Goal: Find specific page/section: Find specific page/section

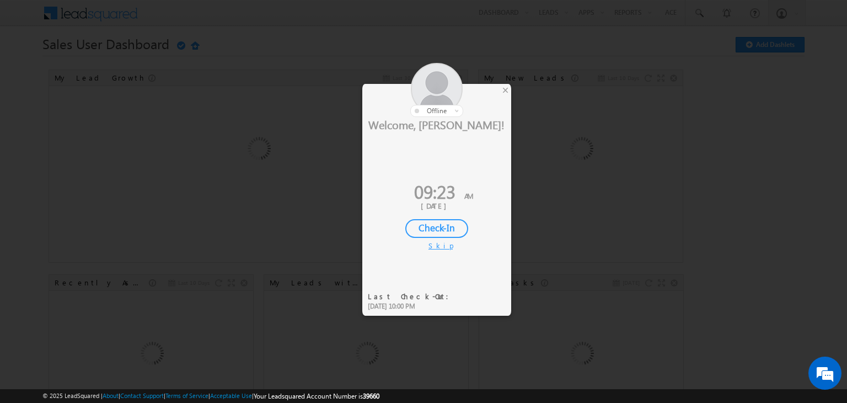
click at [451, 226] on div "Check-In" at bounding box center [436, 228] width 63 height 19
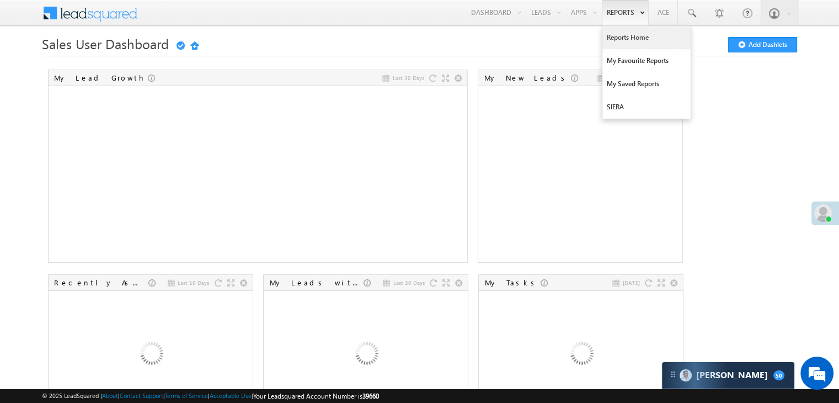
click at [613, 38] on link "Reports Home" at bounding box center [646, 37] width 88 height 23
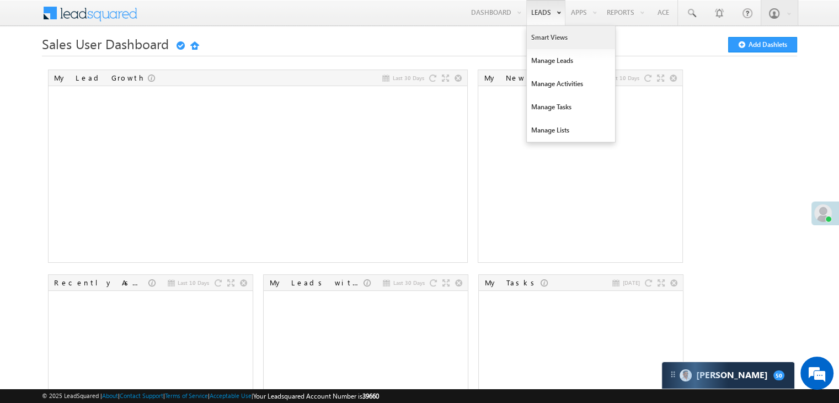
click at [535, 34] on link "Smart Views" at bounding box center [571, 37] width 88 height 23
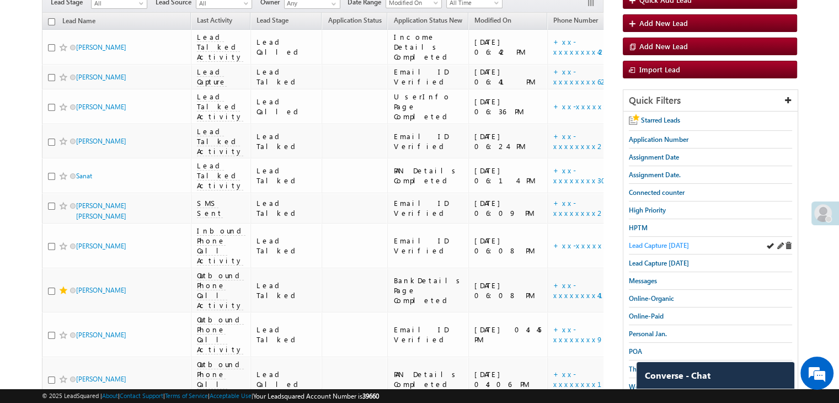
click at [671, 243] on span "Lead Capture today" at bounding box center [659, 245] width 60 height 8
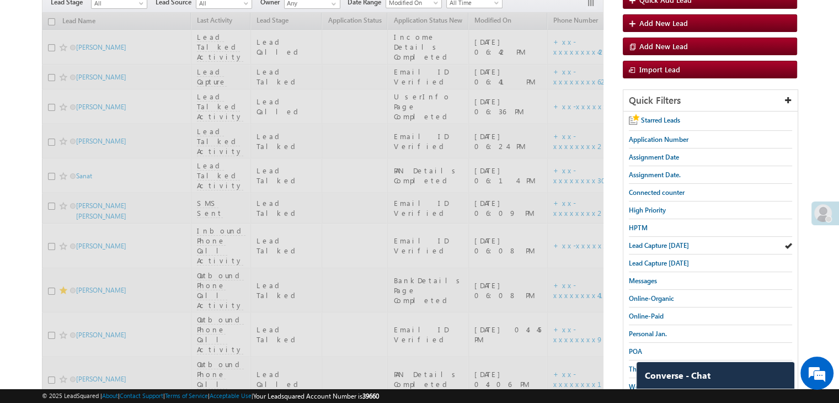
scroll to position [55, 0]
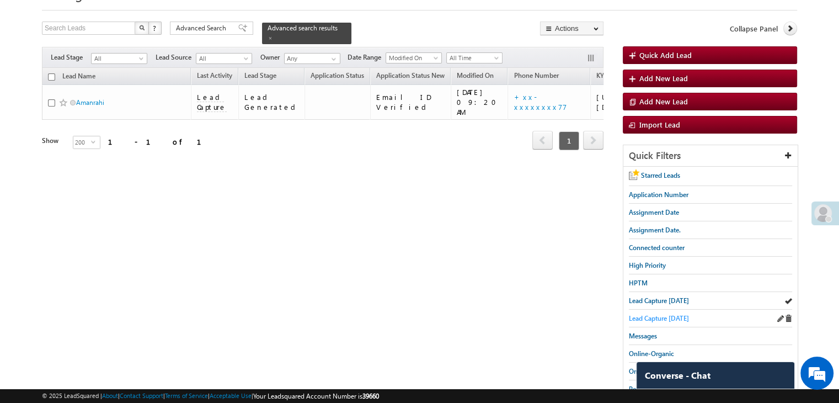
click at [650, 317] on span "Lead Capture yesterday" at bounding box center [659, 318] width 60 height 8
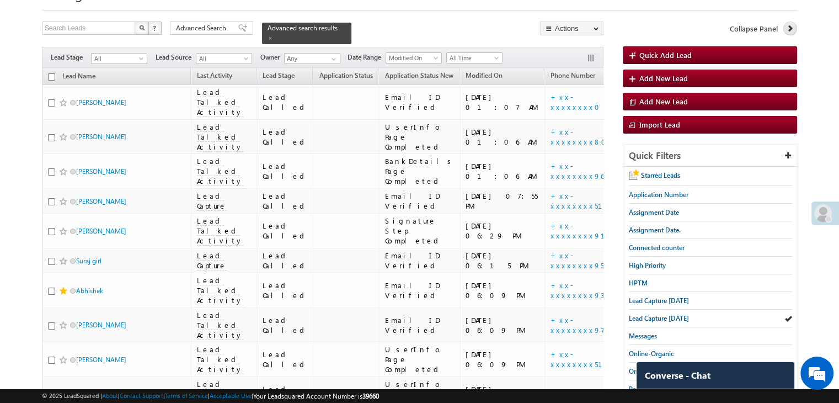
click at [790, 30] on icon at bounding box center [790, 28] width 8 height 8
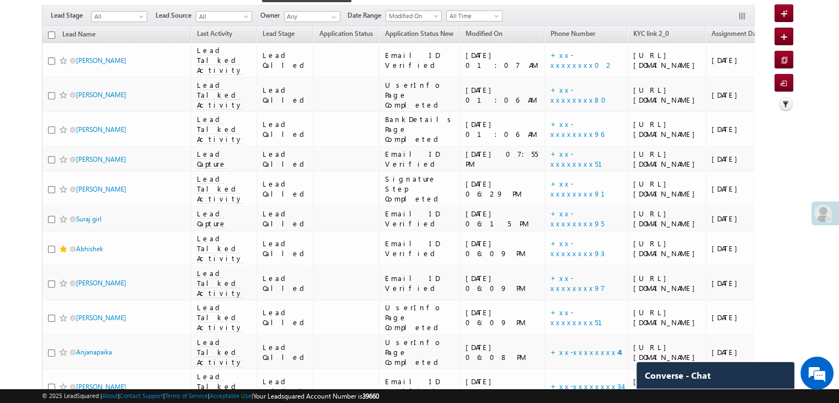
scroll to position [0, 0]
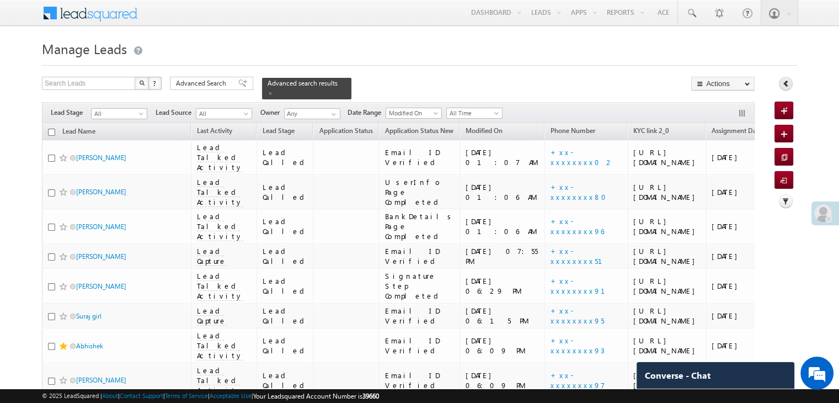
click at [785, 87] on icon at bounding box center [786, 83] width 8 height 8
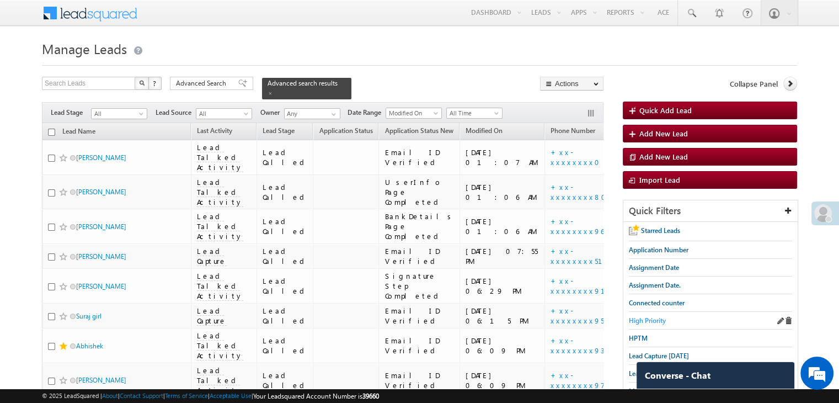
click at [649, 317] on span "High Priority" at bounding box center [647, 320] width 37 height 8
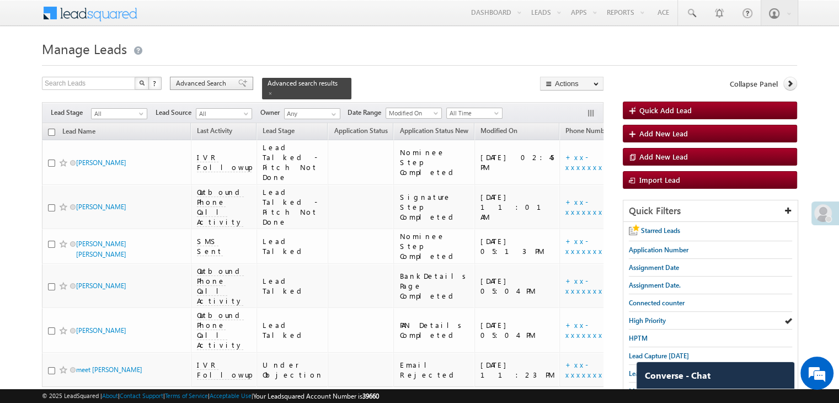
click at [227, 89] on div "Advanced Search" at bounding box center [211, 83] width 83 height 13
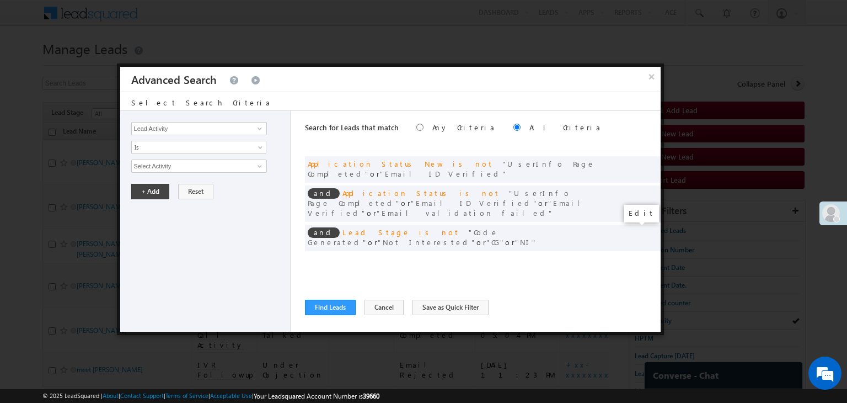
click at [634, 256] on span at bounding box center [636, 260] width 8 height 8
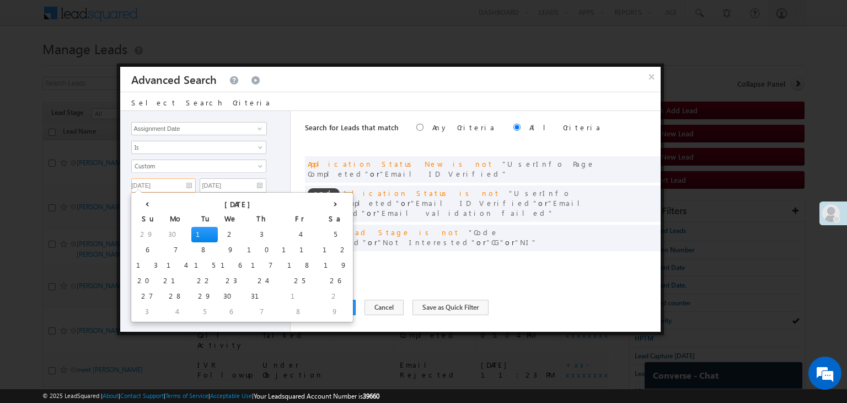
click at [184, 183] on input "07/01/25" at bounding box center [163, 185] width 65 height 14
click at [161, 311] on td "4" at bounding box center [176, 311] width 31 height 15
type input "08/04/25"
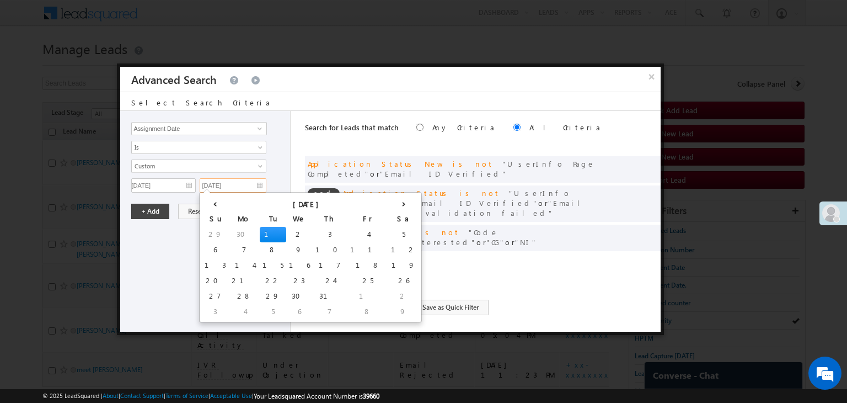
click at [246, 185] on input "07/01/25" at bounding box center [233, 185] width 67 height 14
click at [260, 311] on td "5" at bounding box center [273, 311] width 26 height 15
type input "08/05/25"
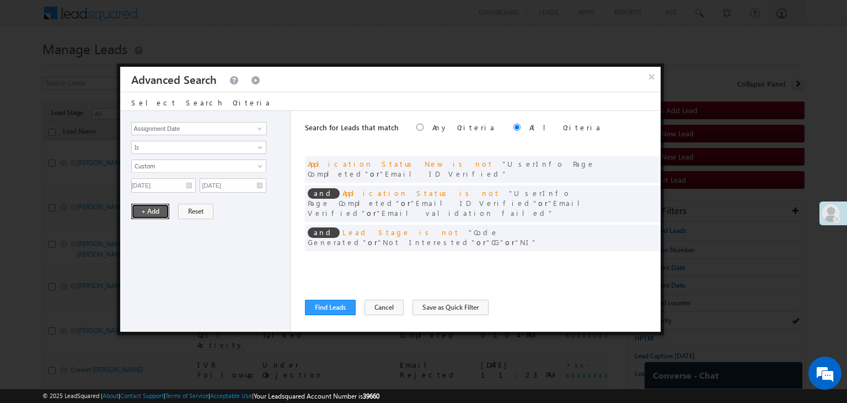
click at [154, 206] on button "+ Add" at bounding box center [150, 211] width 38 height 15
click at [321, 311] on button "Find Leads" at bounding box center [330, 307] width 51 height 15
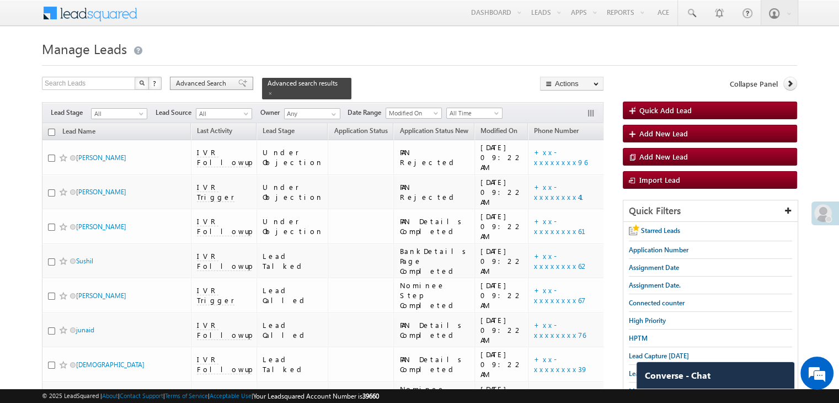
click at [238, 85] on span at bounding box center [242, 83] width 9 height 8
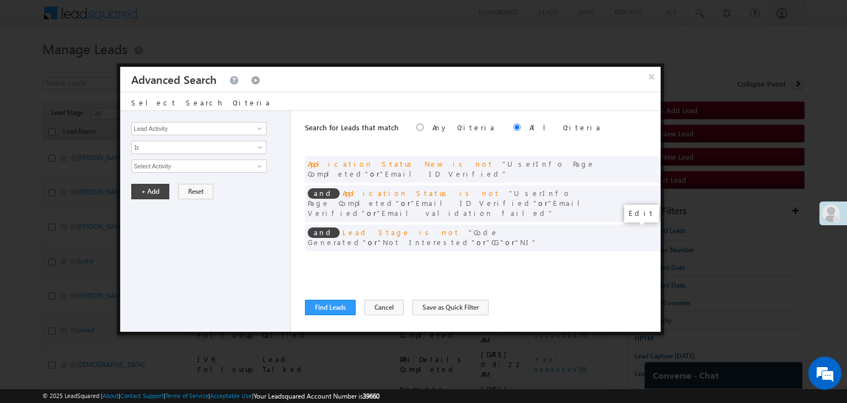
click at [632, 256] on span at bounding box center [636, 260] width 8 height 8
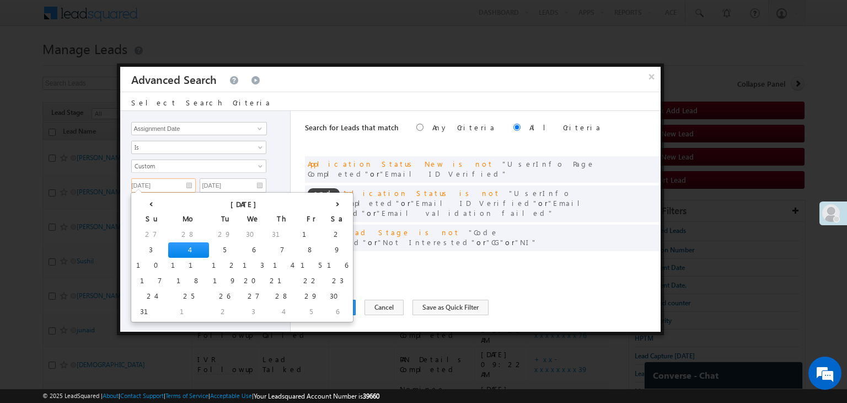
click at [177, 185] on input "08/04/25" at bounding box center [163, 185] width 65 height 14
click at [245, 183] on input "08/05/25" at bounding box center [233, 185] width 67 height 14
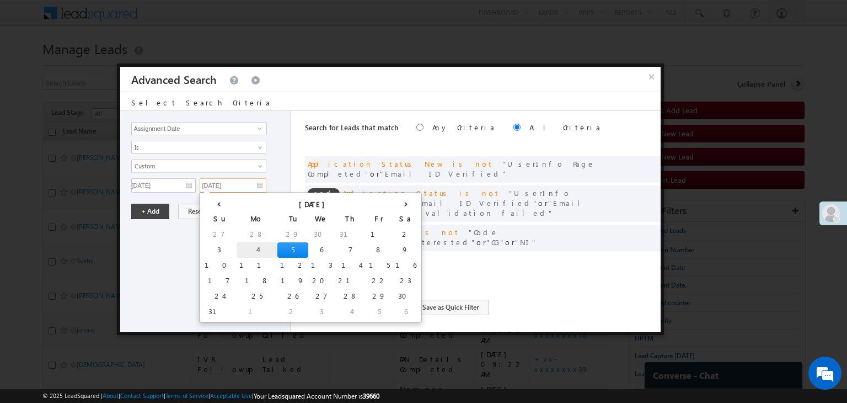
click at [237, 254] on td "4" at bounding box center [257, 249] width 41 height 15
type input "08/04/25"
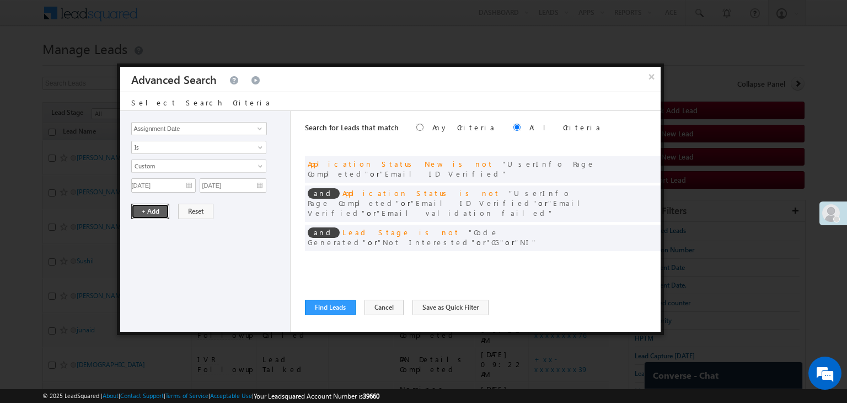
click at [146, 211] on button "+ Add" at bounding box center [150, 211] width 38 height 15
click at [322, 306] on button "Find Leads" at bounding box center [330, 307] width 51 height 15
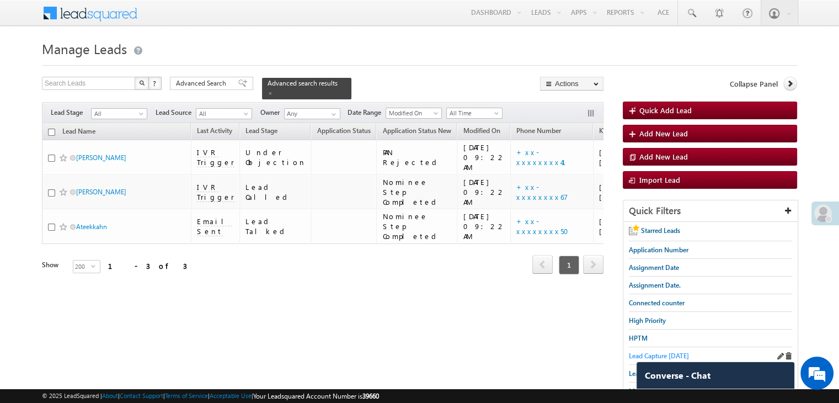
click at [630, 352] on span "Lead Capture today" at bounding box center [659, 355] width 60 height 8
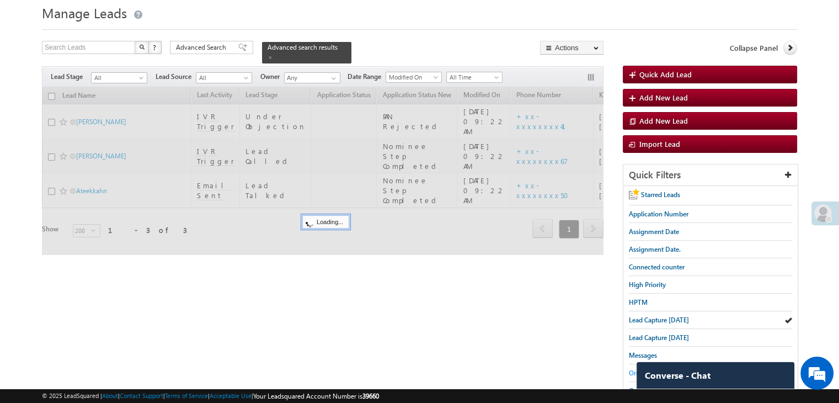
scroll to position [55, 0]
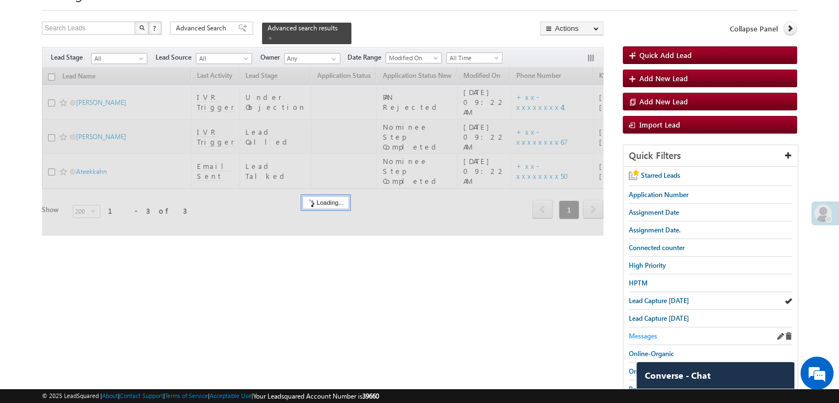
click at [640, 332] on span "Messages" at bounding box center [643, 336] width 28 height 8
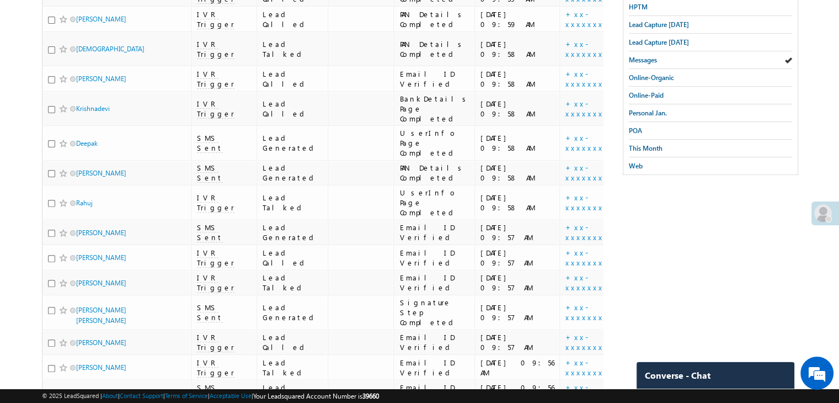
scroll to position [0, 0]
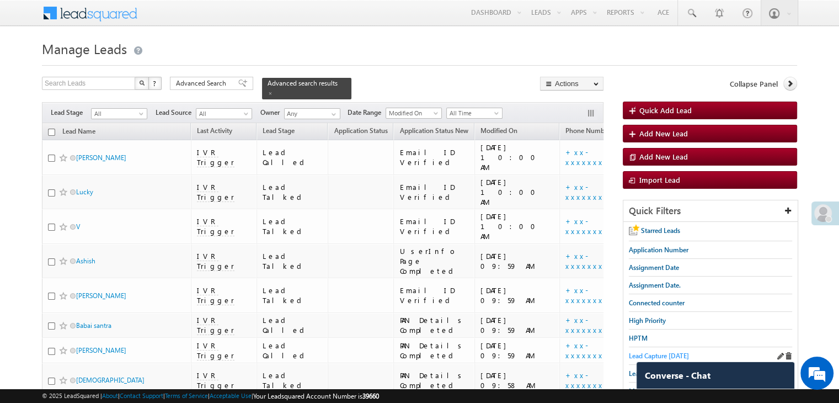
click at [666, 351] on span "Lead Capture today" at bounding box center [659, 355] width 60 height 8
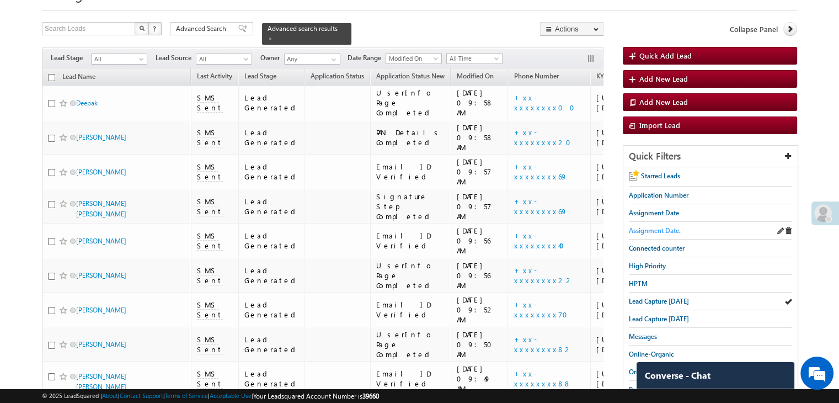
scroll to position [110, 0]
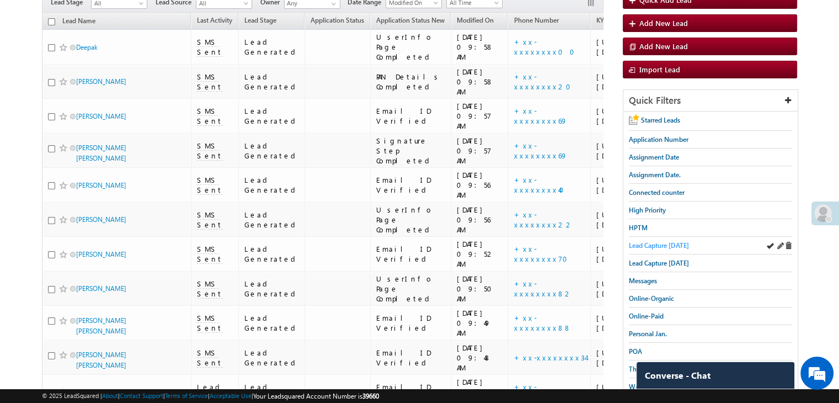
click at [675, 243] on span "Lead Capture today" at bounding box center [659, 245] width 60 height 8
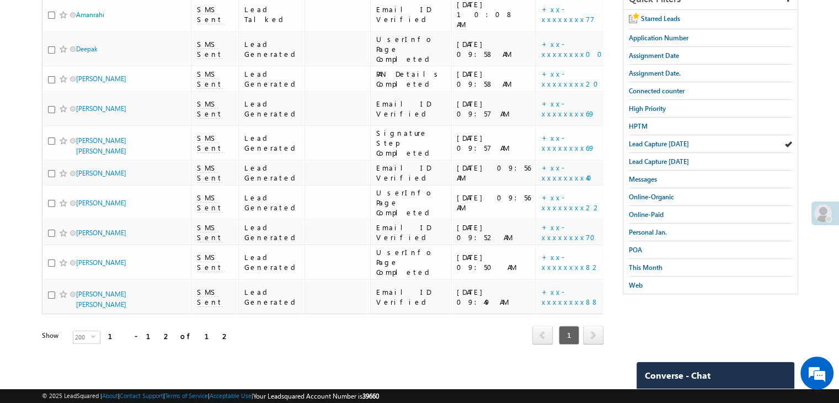
scroll to position [596, 0]
